Goal: Information Seeking & Learning: Learn about a topic

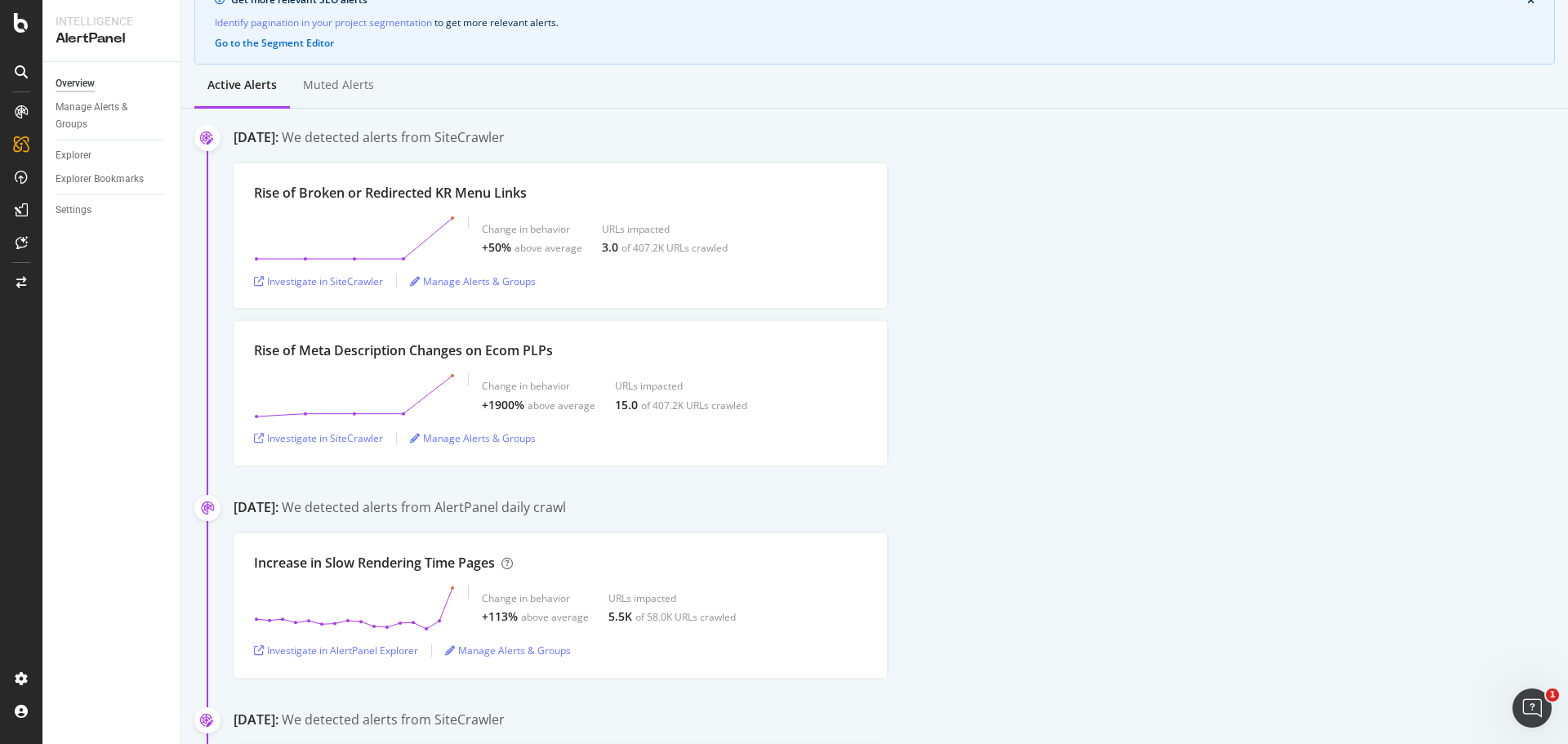
scroll to position [163, 0]
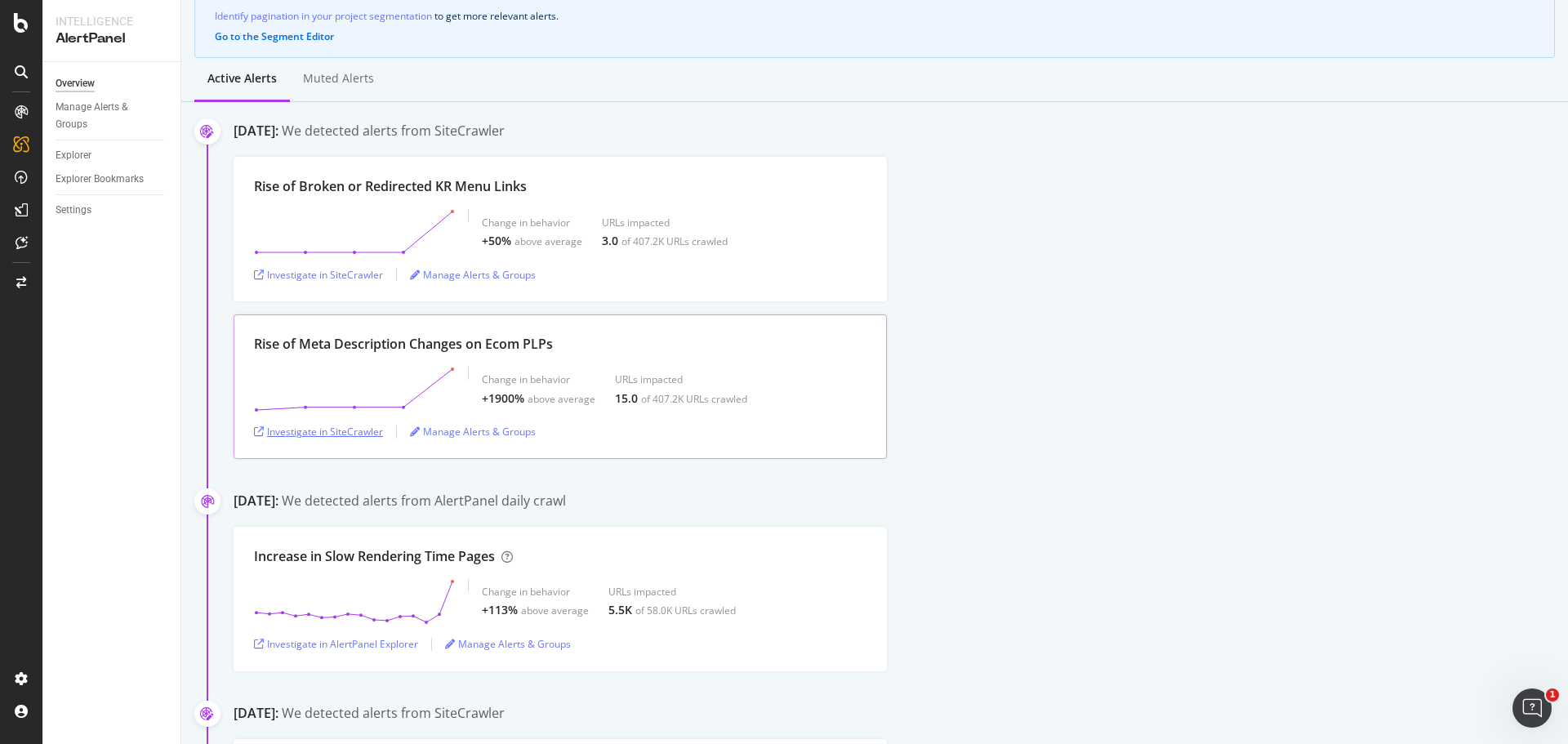
click at [370, 436] on div "Investigate in SiteCrawler" at bounding box center [318, 431] width 129 height 13
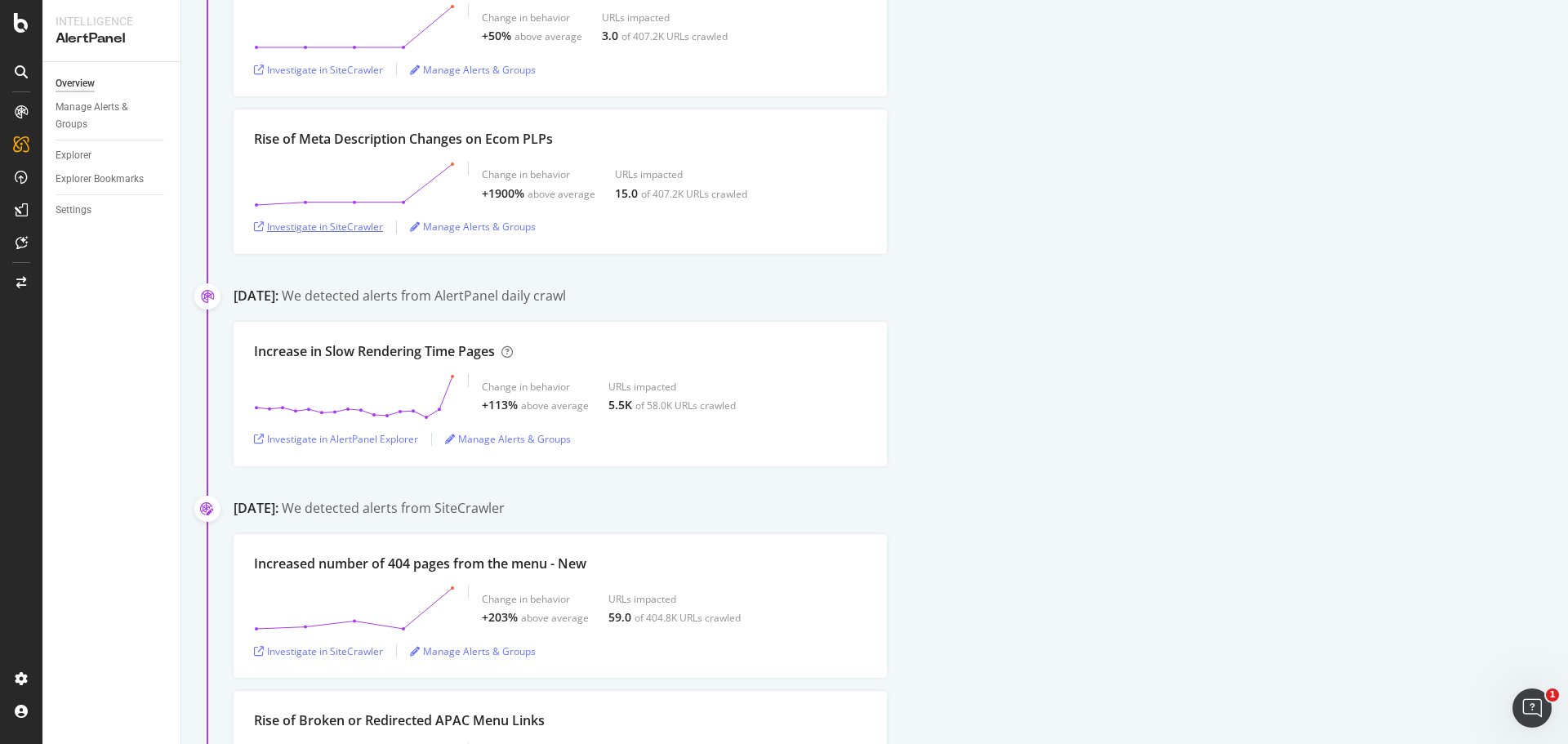
scroll to position [489, 0]
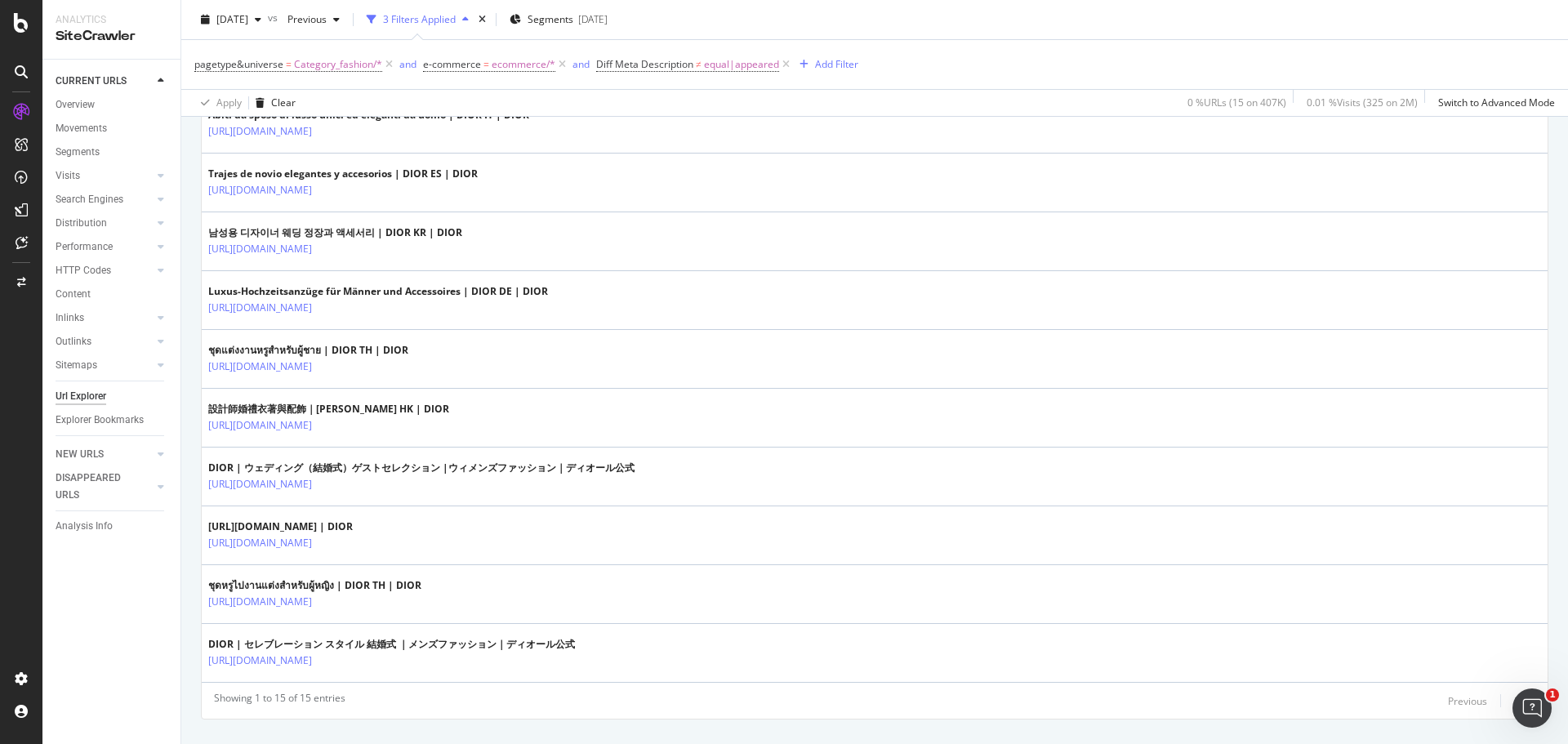
scroll to position [766, 0]
